Goal: Task Accomplishment & Management: Manage account settings

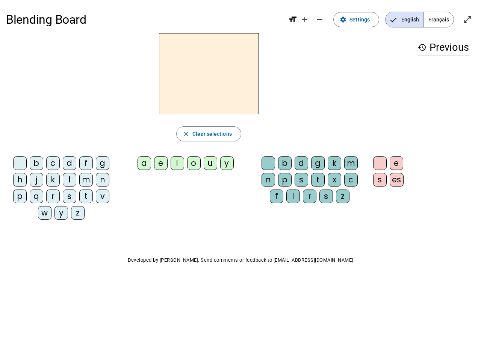
click at [305, 20] on mat-icon "add" at bounding box center [304, 19] width 9 height 9
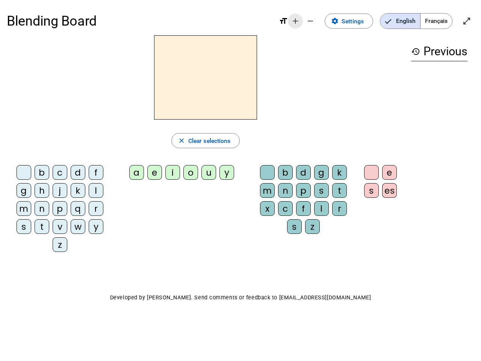
click at [320, 20] on div "Blending Board format_size add remove settings Settings English Français open_i…" at bounding box center [241, 21] width 468 height 29
click at [357, 20] on span "Settings" at bounding box center [353, 21] width 22 height 10
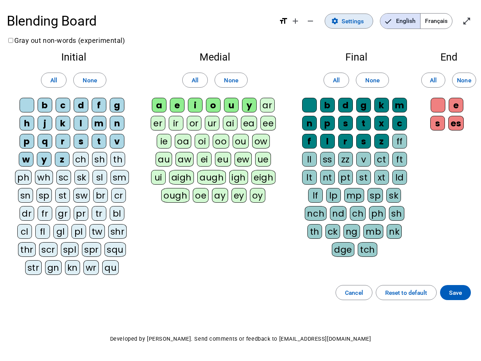
click at [404, 20] on span "English" at bounding box center [400, 21] width 40 height 15
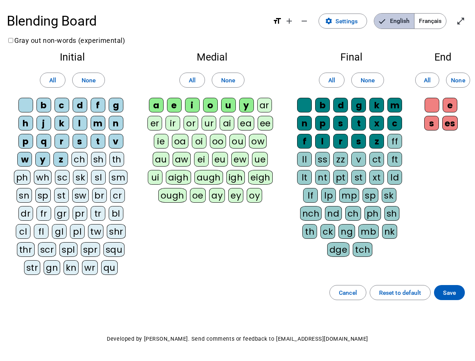
click at [404, 20] on span "English" at bounding box center [394, 21] width 40 height 15
click at [439, 20] on span "Français" at bounding box center [430, 21] width 32 height 15
click at [439, 20] on span "Français" at bounding box center [424, 21] width 43 height 15
click at [468, 20] on span "Enter full screen" at bounding box center [460, 21] width 18 height 18
click at [209, 134] on letter-bubble "oi" at bounding box center [201, 143] width 18 height 18
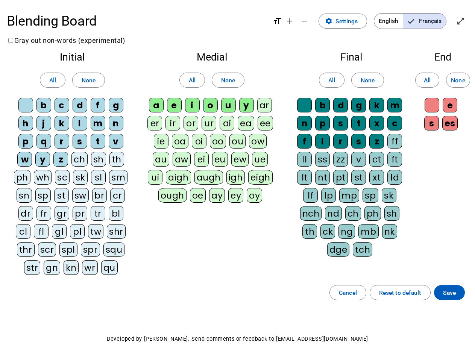
click at [21, 165] on div "w" at bounding box center [24, 159] width 15 height 15
